Goal: Communication & Community: Answer question/provide support

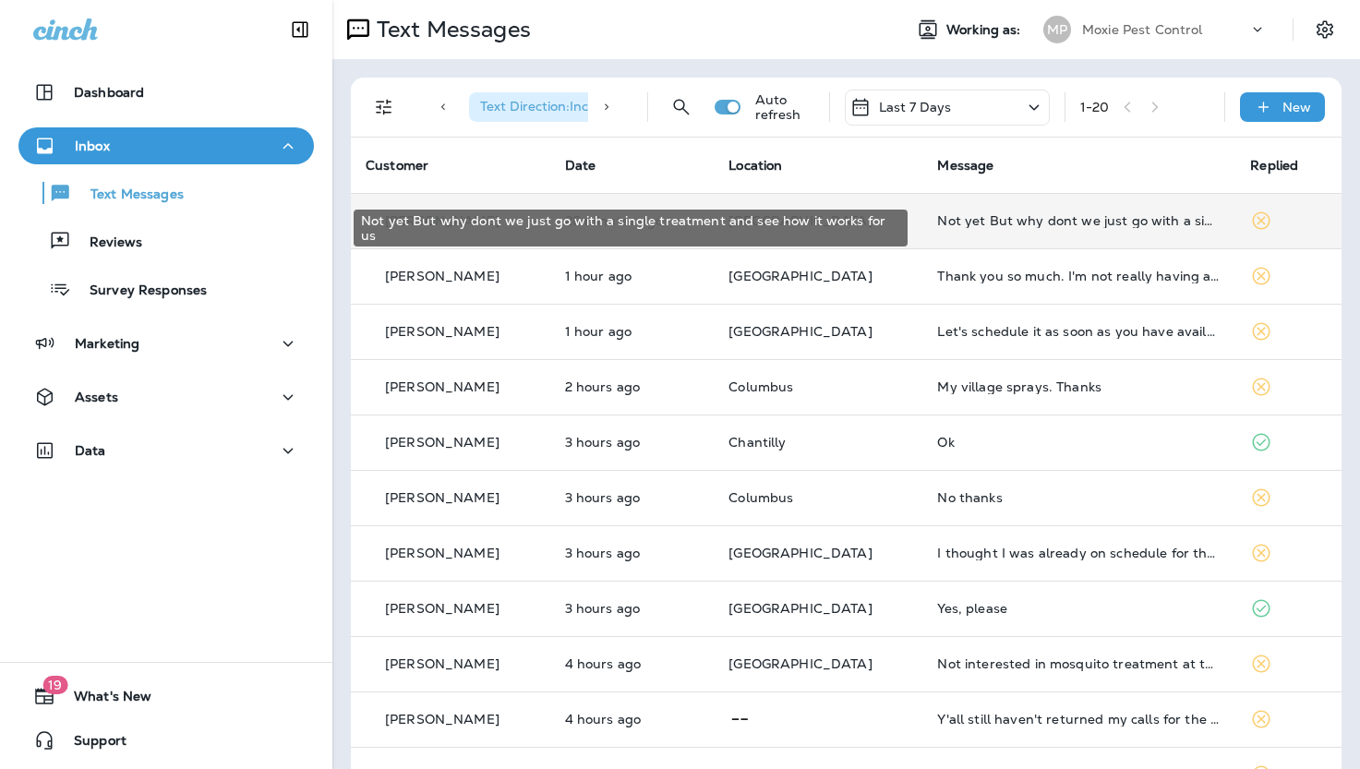
click at [979, 217] on div "Not yet But why dont we just go with a single treatment and see how it works fo…" at bounding box center [1078, 220] width 283 height 15
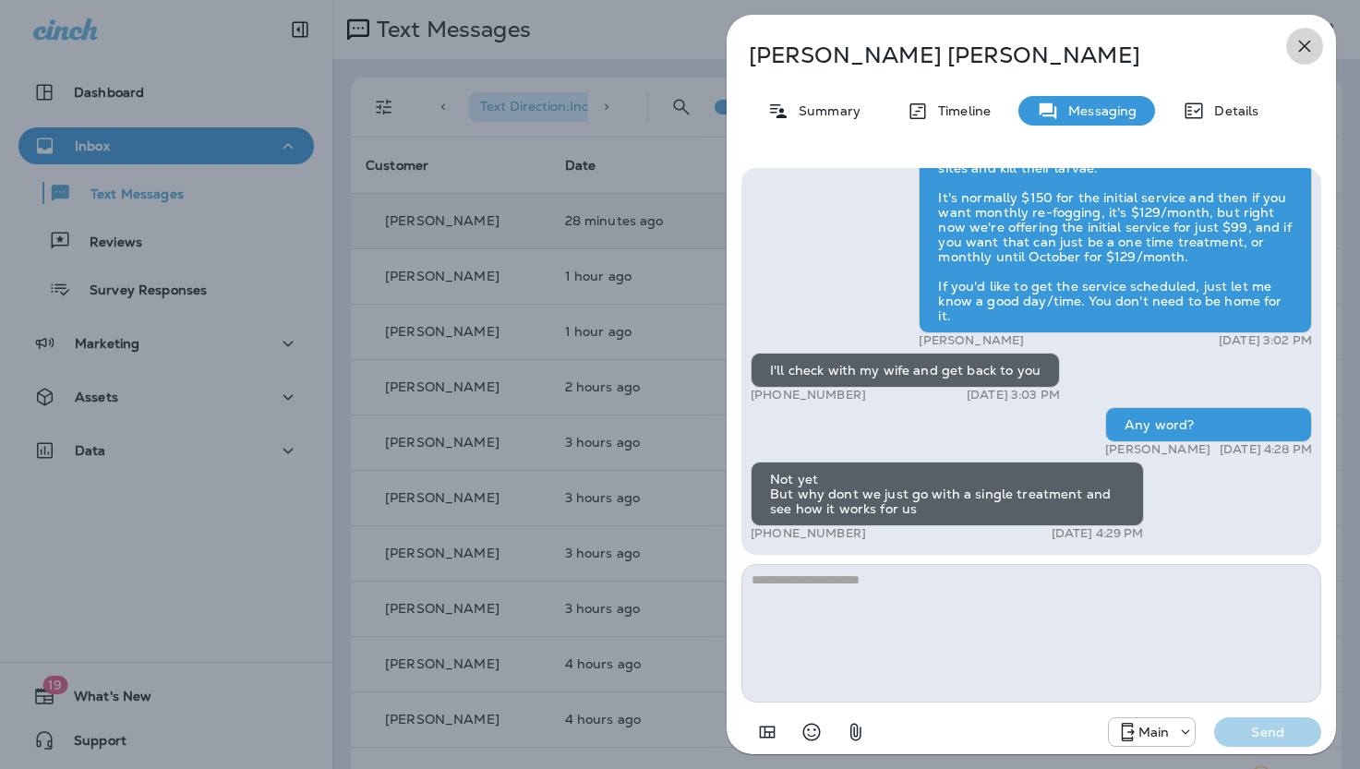
click at [1306, 45] on icon "button" at bounding box center [1304, 46] width 22 height 22
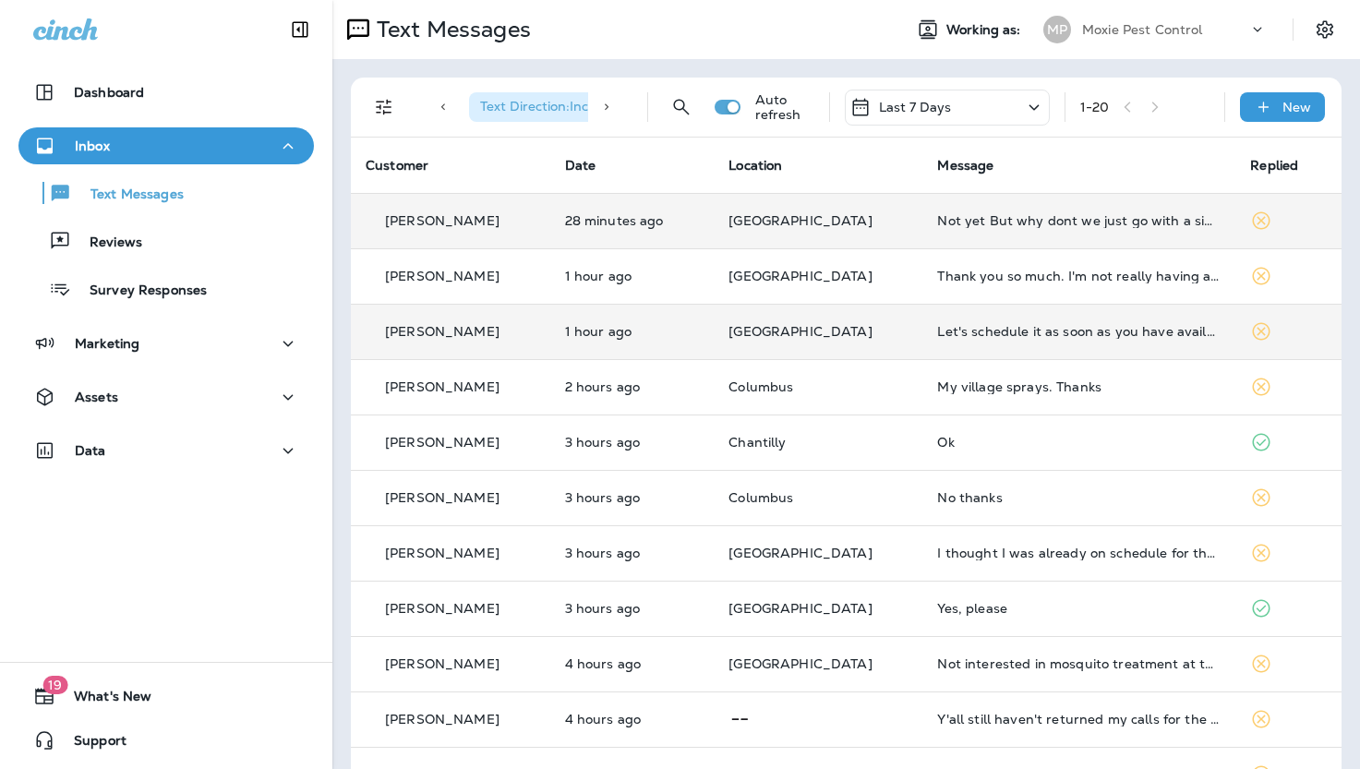
click at [1043, 322] on td "Let's schedule it as soon as you have availability please" at bounding box center [1078, 331] width 313 height 55
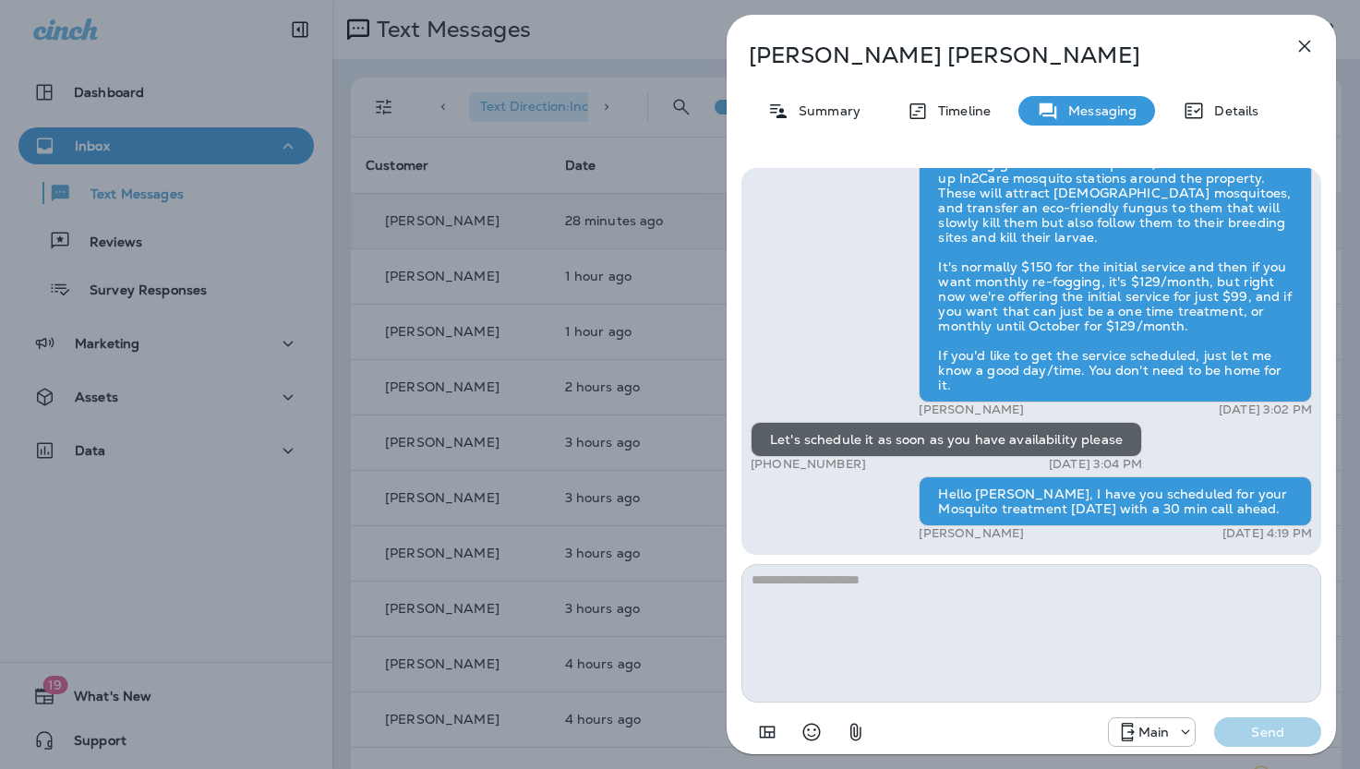
click at [1309, 42] on icon "button" at bounding box center [1305, 47] width 12 height 12
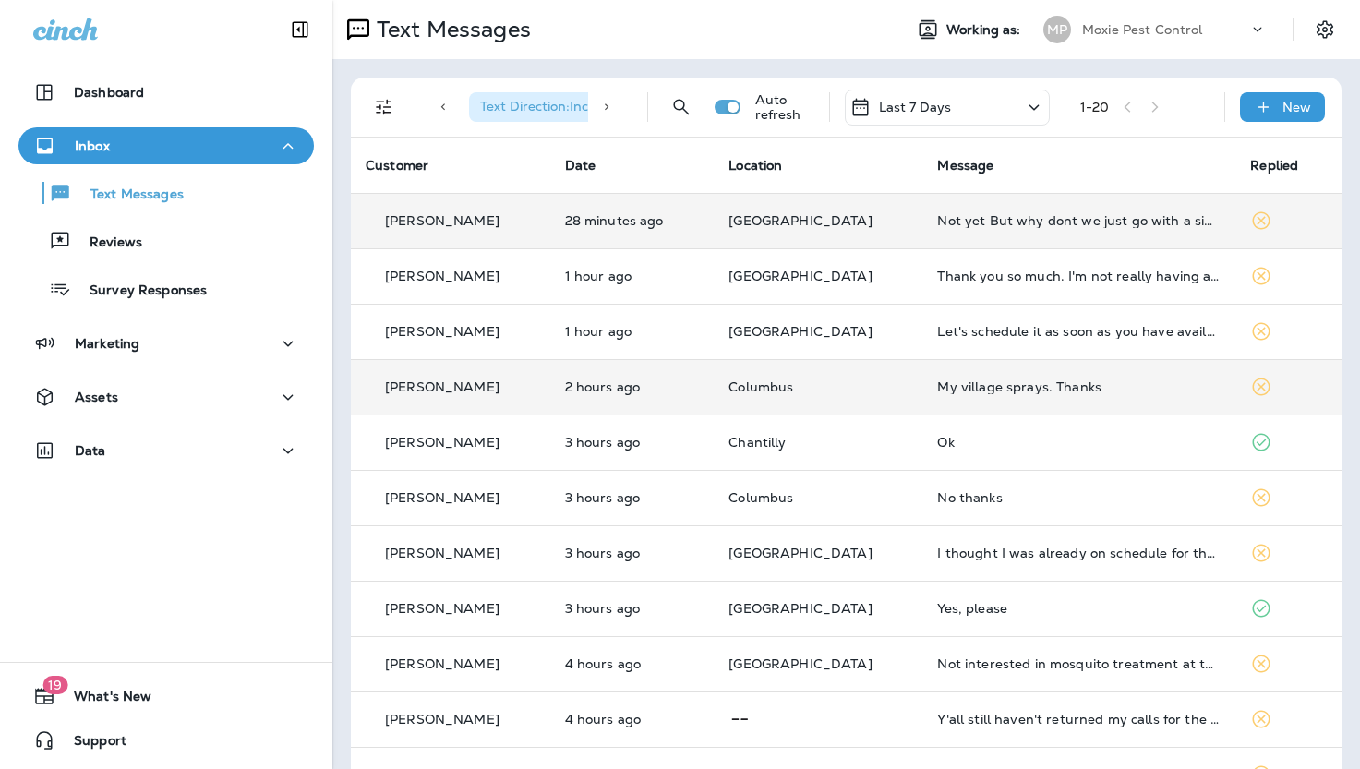
click at [937, 385] on div "My village sprays. Thanks" at bounding box center [1078, 386] width 283 height 15
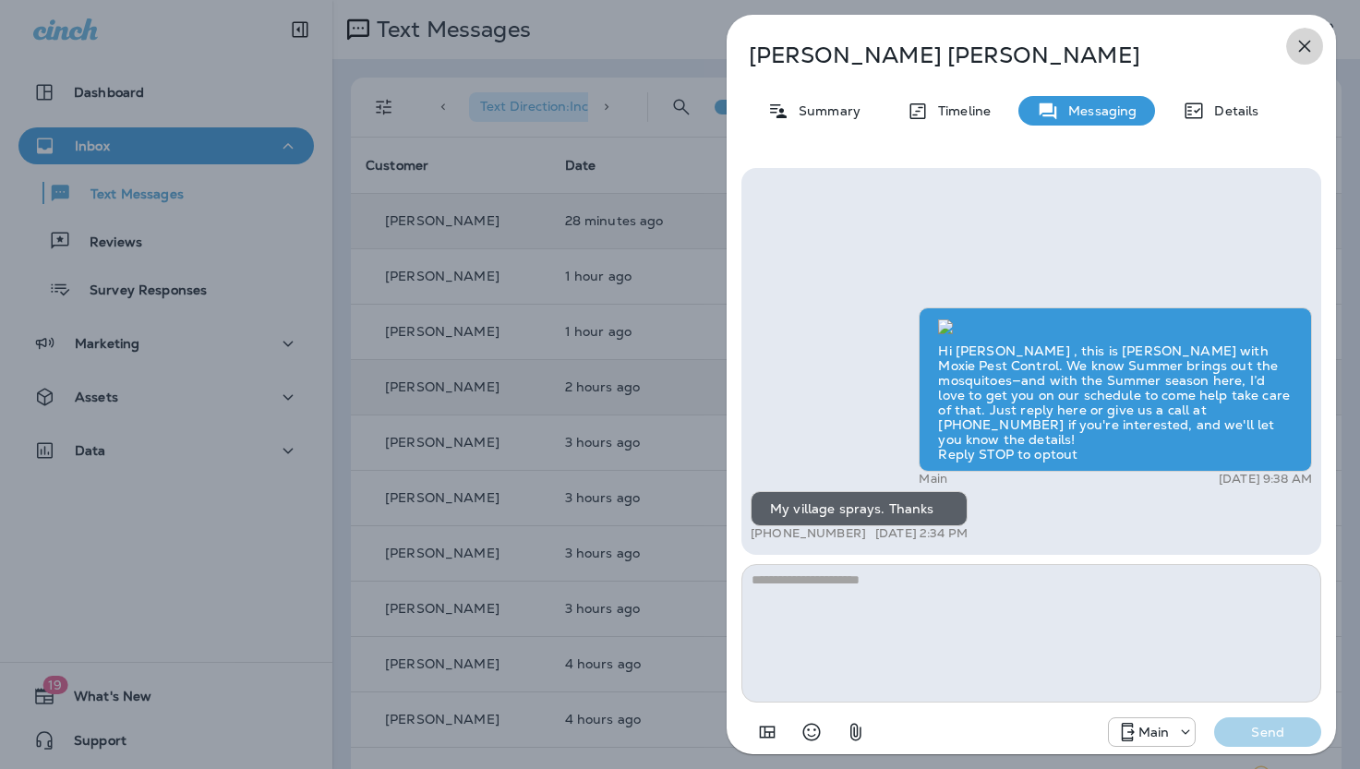
click at [1305, 44] on icon "button" at bounding box center [1305, 47] width 12 height 12
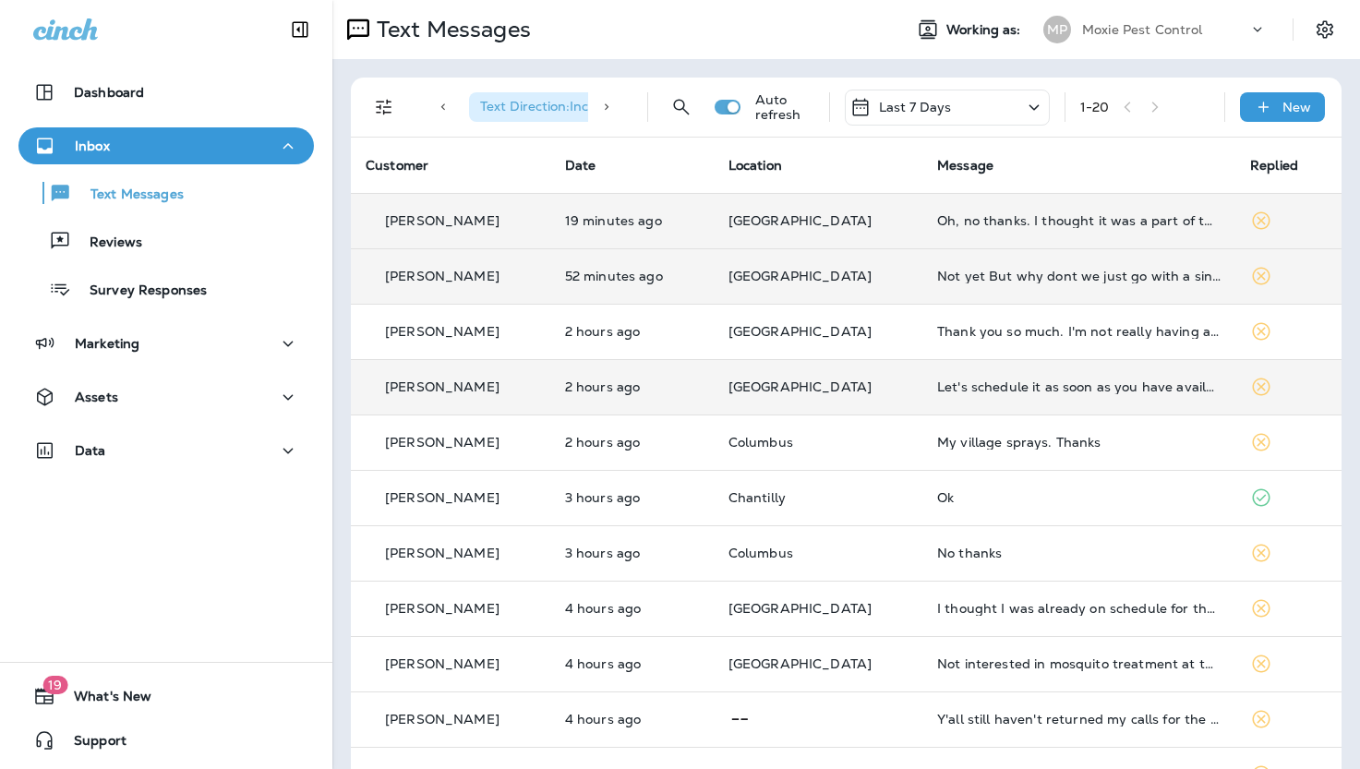
click at [1011, 264] on td "Not yet But why dont we just go with a single treatment and see how it works fo…" at bounding box center [1078, 275] width 313 height 55
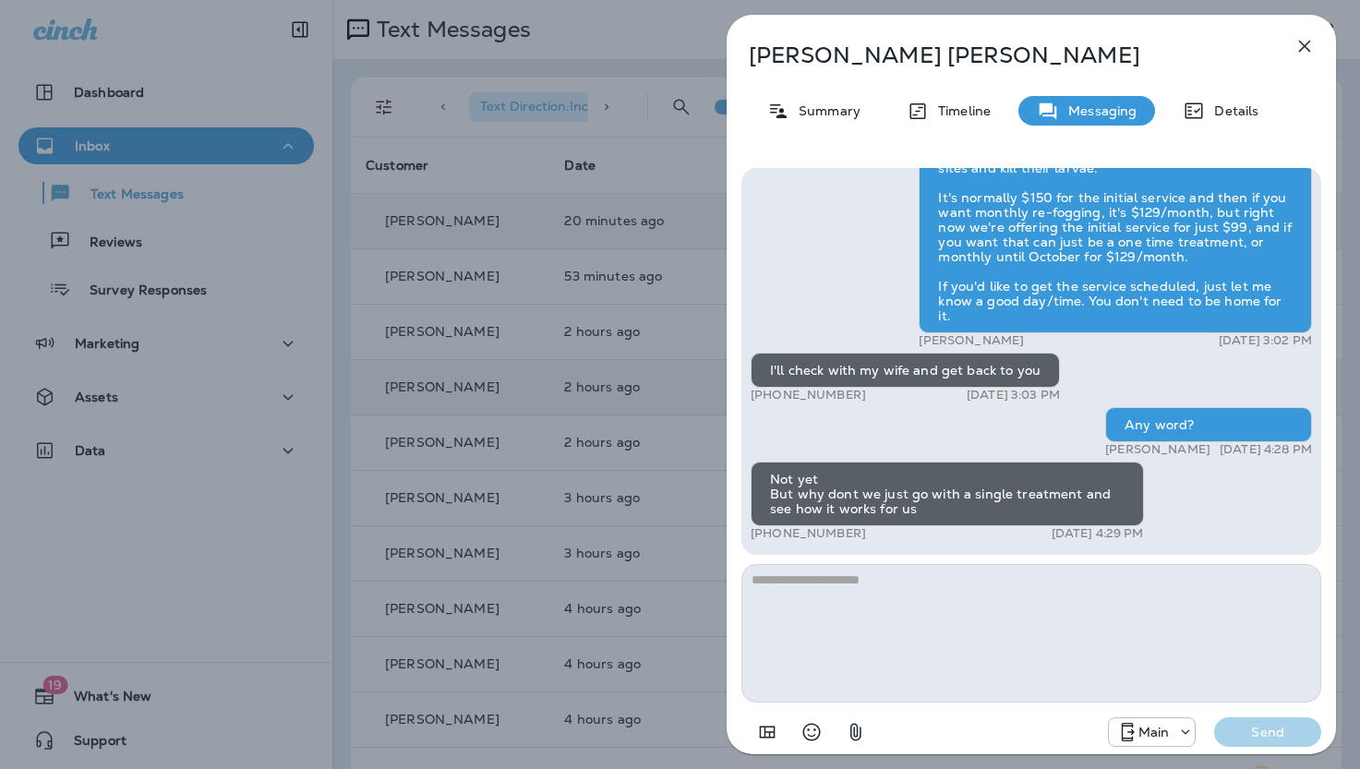
click at [1303, 45] on icon "button" at bounding box center [1305, 47] width 12 height 12
